Goal: Task Accomplishment & Management: Use online tool/utility

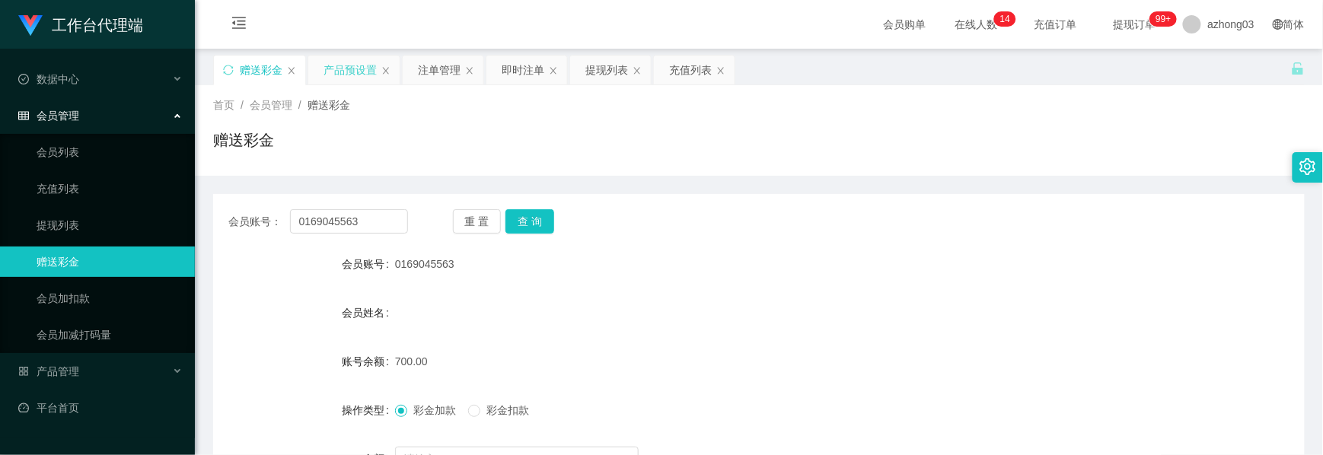
click at [344, 74] on div "产品预设置" at bounding box center [350, 70] width 53 height 29
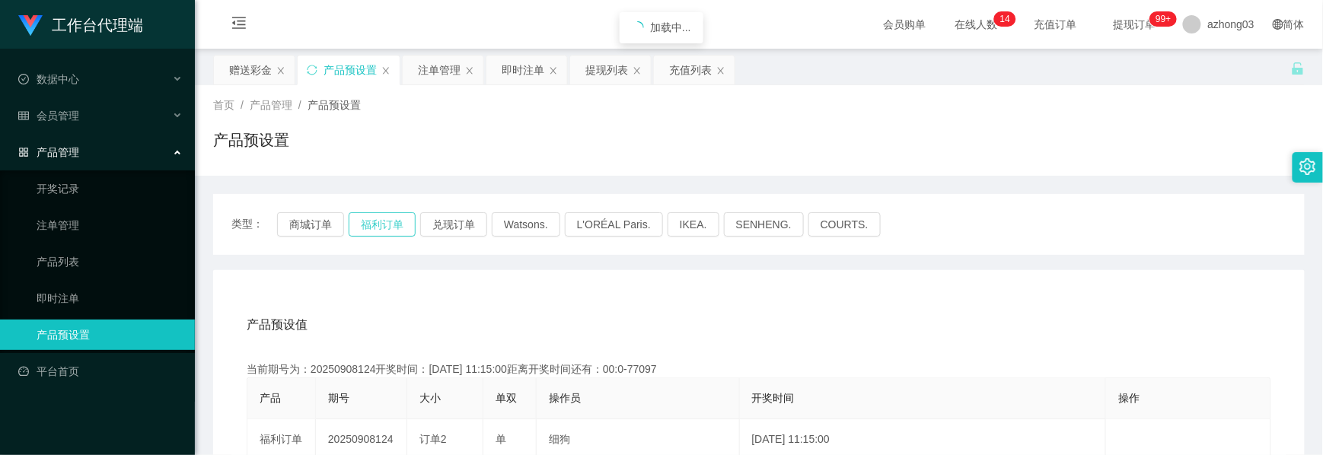
click at [375, 218] on button "福利订单" at bounding box center [382, 224] width 67 height 24
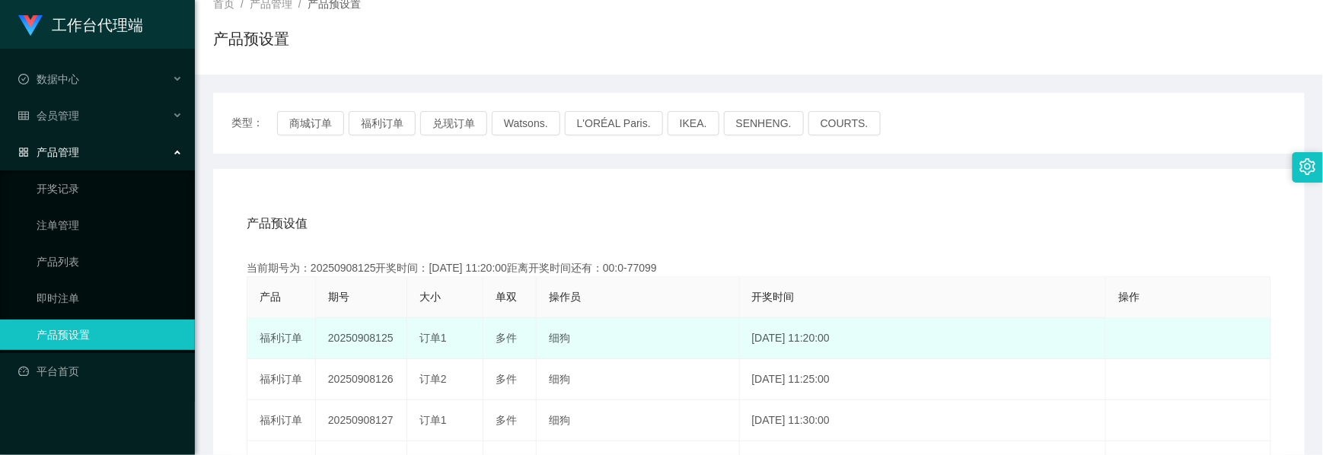
click at [363, 341] on td "20250908125" at bounding box center [361, 338] width 91 height 41
copy td "20250908125"
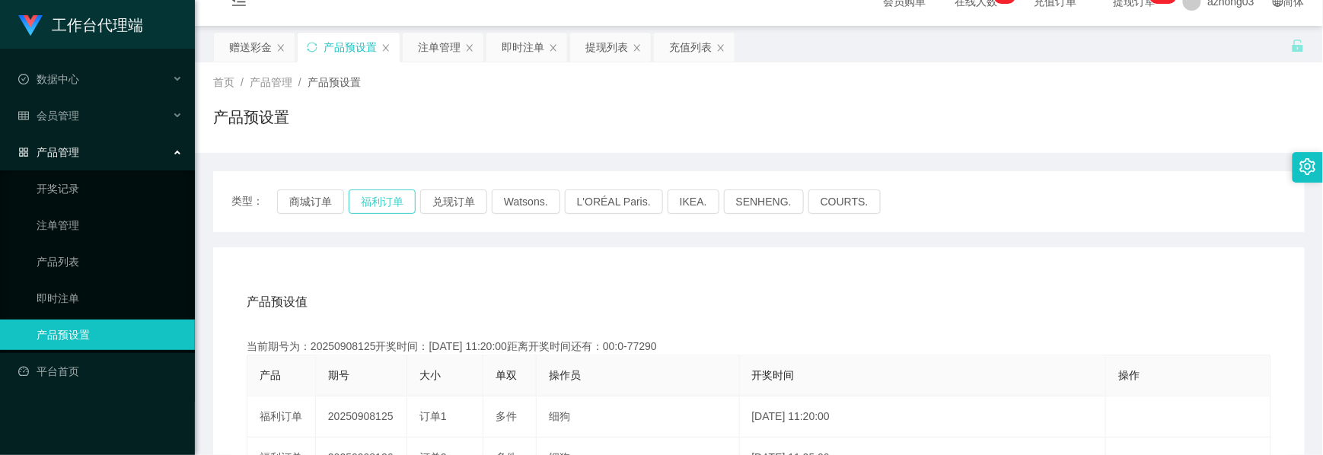
scroll to position [0, 0]
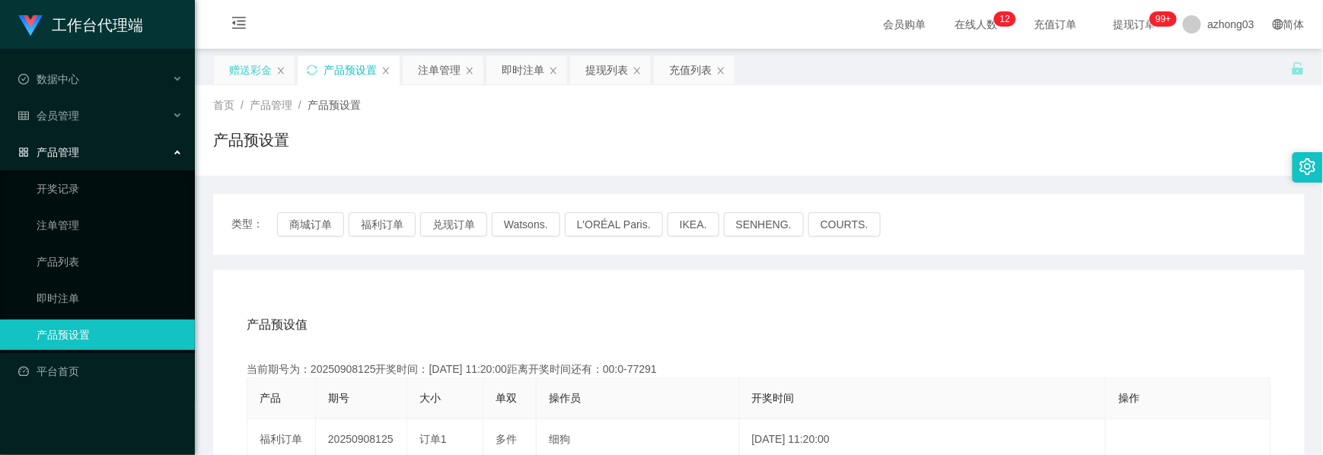
click at [268, 76] on div "赠送彩金" at bounding box center [250, 70] width 43 height 29
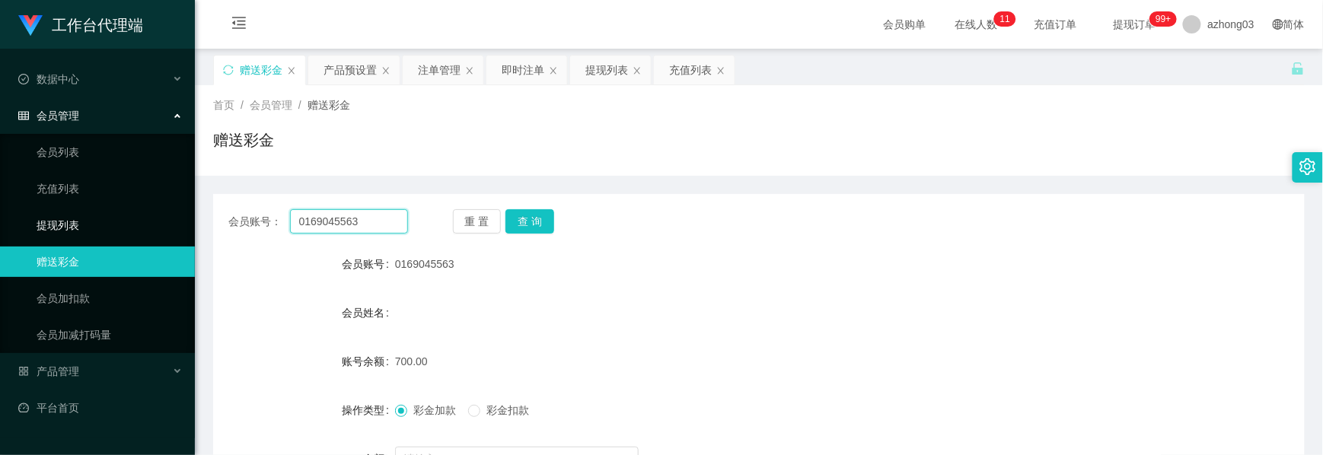
drag, startPoint x: 361, startPoint y: 225, endPoint x: 156, endPoint y: 221, distance: 204.8
click at [156, 221] on section "工作台代理端 数据中心 会员管理 会员列表 充值列表 提现列表 赠送彩金 会员加扣款 会员加减打码量 产品管理 开奖记录 注单管理 产品列表 即时注单 产品预…" at bounding box center [661, 313] width 1323 height 627
paste input "shen111"
type input "shen111"
click at [521, 220] on button "查 询" at bounding box center [529, 221] width 49 height 24
